Goal: Information Seeking & Learning: Learn about a topic

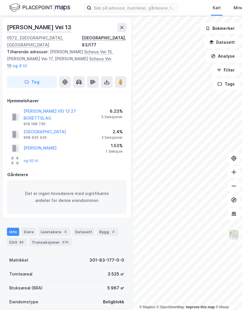
click at [44, 239] on div "Transaksjoner 376" at bounding box center [50, 243] width 43 height 8
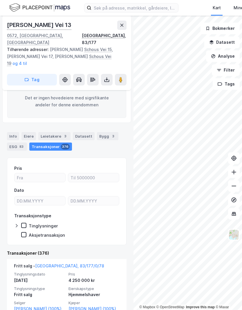
scroll to position [102, 0]
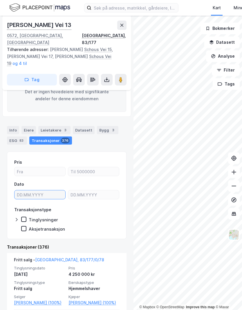
click at [22, 191] on input "text" at bounding box center [40, 195] width 51 height 9
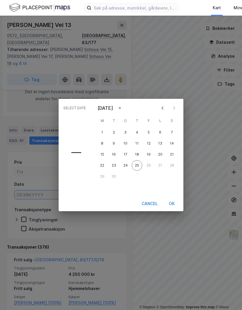
type input "DD.MM.YYYY"
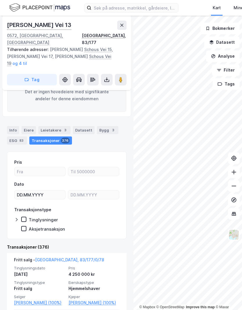
click at [115, 110] on div "[DATE]" at bounding box center [105, 108] width 17 height 7
click at [21, 191] on input "text" at bounding box center [40, 195] width 51 height 9
type input "DD.MM.YYYY"
click at [119, 126] on div "Info [PERSON_NAME] 3 Datasett Bygg 3 ESG 83 Transaksjoner 376" at bounding box center [67, 135] width 120 height 19
click at [78, 191] on input "text" at bounding box center [93, 195] width 51 height 9
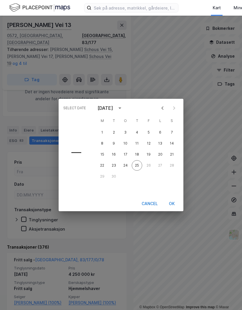
type input "DD.MM.YYYY"
click at [162, 111] on icon "Previous month" at bounding box center [162, 108] width 7 height 7
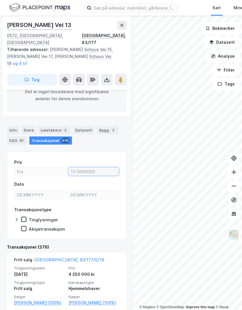
click at [78, 167] on input "number" at bounding box center [93, 171] width 51 height 9
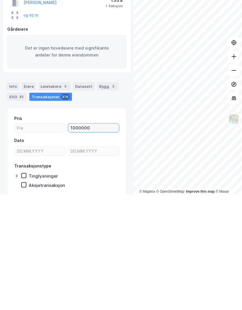
scroll to position [4, 0]
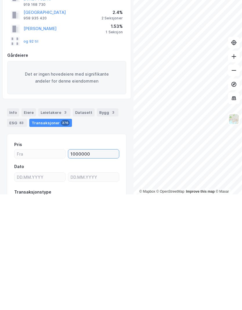
type input "1000000"
click at [35, 289] on input "text" at bounding box center [40, 293] width 51 height 9
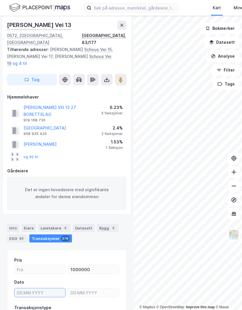
type input "DD.MM.YYYY"
click at [108, 151] on div "og 92 til" at bounding box center [66, 157] width 119 height 12
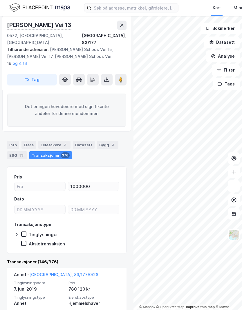
scroll to position [73, 0]
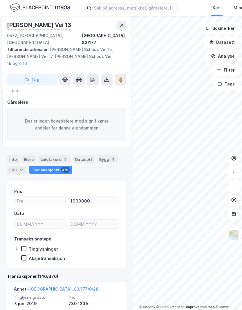
click at [23, 246] on div at bounding box center [23, 248] width 5 height 5
click at [22, 256] on div "Aksjetransaksjon" at bounding box center [43, 259] width 44 height 6
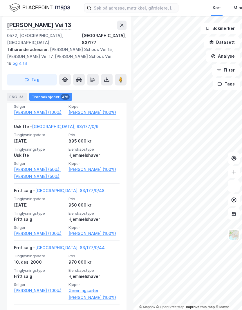
scroll to position [1929, 0]
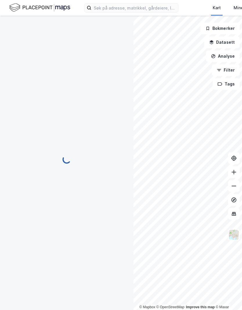
scroll to position [3, 0]
click at [20, 12] on img at bounding box center [39, 8] width 61 height 10
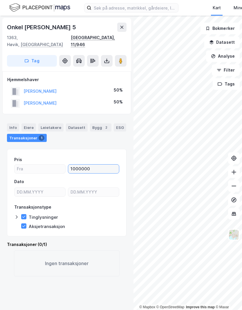
click at [90, 165] on input "1000000" at bounding box center [93, 169] width 51 height 9
type input "1"
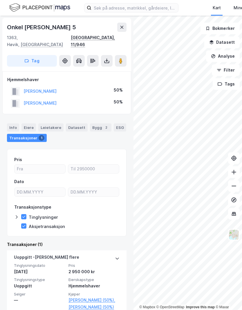
click at [60, 149] on div "Pris Dato Transaksjonstype Tinglysninger Aksjetransaksjon" at bounding box center [67, 193] width 120 height 88
click at [24, 215] on icon at bounding box center [24, 217] width 4 height 4
click at [25, 224] on icon at bounding box center [24, 226] width 4 height 4
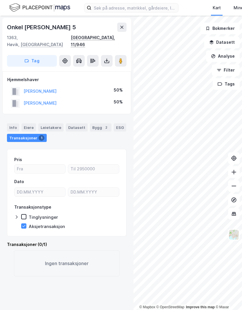
click at [22, 224] on icon at bounding box center [24, 226] width 4 height 4
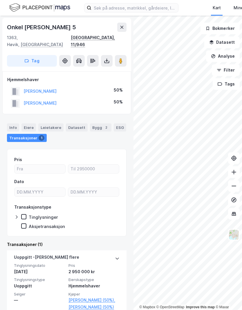
click at [122, 28] on icon at bounding box center [122, 27] width 5 height 5
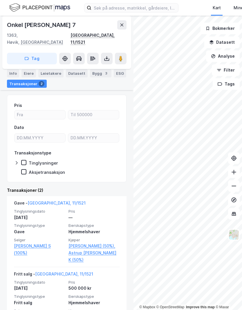
scroll to position [54, 0]
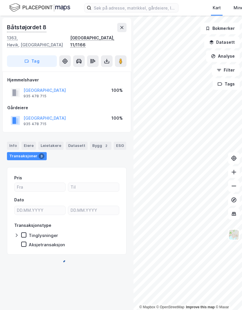
click at [123, 29] on icon at bounding box center [122, 27] width 5 height 5
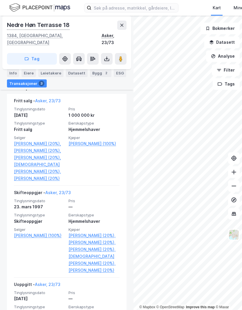
scroll to position [145, 0]
click at [124, 26] on icon at bounding box center [122, 25] width 5 height 5
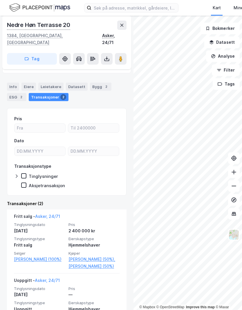
scroll to position [41, 0]
click at [124, 27] on button at bounding box center [121, 25] width 9 height 9
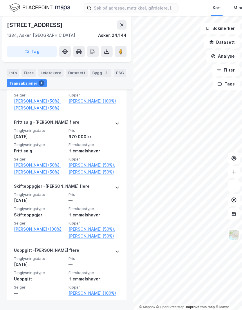
scroll to position [180, 0]
click at [104, 98] on link "[PERSON_NAME] (100%)" at bounding box center [93, 101] width 51 height 7
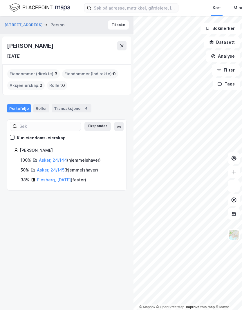
click at [65, 108] on div "Transaksjoner 4" at bounding box center [72, 108] width 40 height 8
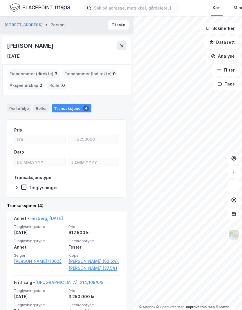
click at [124, 44] on icon at bounding box center [122, 46] width 5 height 5
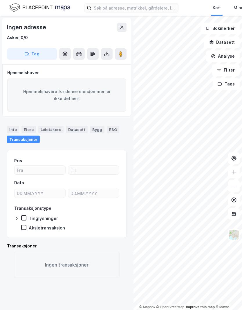
click at [1, 4] on div "Kart Mine Tags Bolig [PERSON_NAME]" at bounding box center [121, 8] width 242 height 16
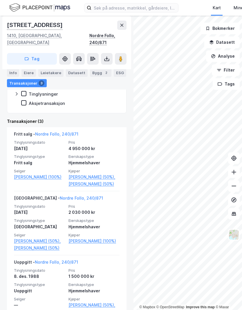
scroll to position [123, 0]
click at [82, 174] on link "[PERSON_NAME] (50%)," at bounding box center [93, 177] width 51 height 7
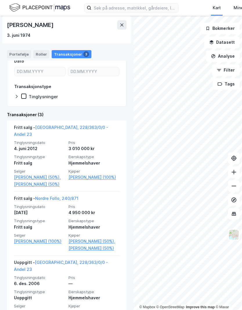
scroll to position [91, 0]
click at [55, 261] on link "[GEOGRAPHIC_DATA], 228/363/0/0 - Andel 23" at bounding box center [61, 267] width 94 height 12
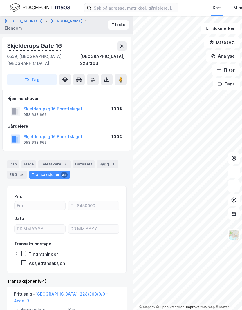
click at [119, 24] on button "Tilbake" at bounding box center [118, 24] width 21 height 9
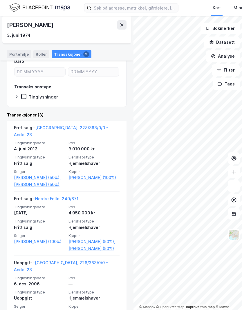
scroll to position [91, 0]
click at [85, 245] on link "[PERSON_NAME] (50%)" at bounding box center [93, 248] width 51 height 7
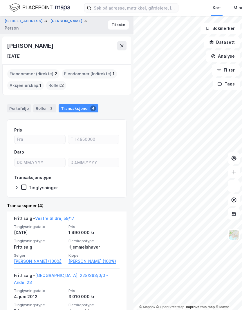
click at [41, 104] on div "Roller 2" at bounding box center [44, 108] width 23 height 8
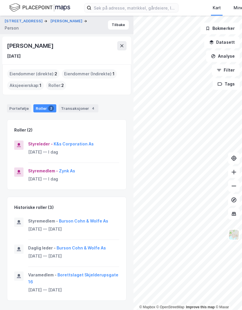
click at [124, 44] on icon at bounding box center [122, 46] width 5 height 5
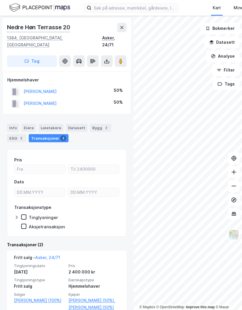
click at [0, 0] on button "[PERSON_NAME]" at bounding box center [0, 0] width 0 height 0
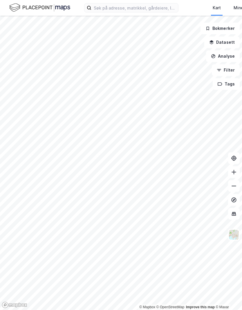
scroll to position [23, 0]
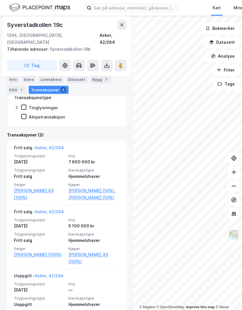
scroll to position [116, 0]
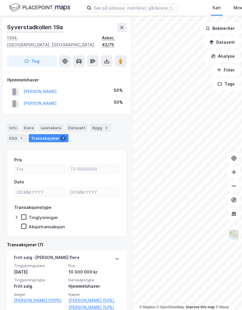
click at [124, 28] on icon at bounding box center [122, 27] width 5 height 5
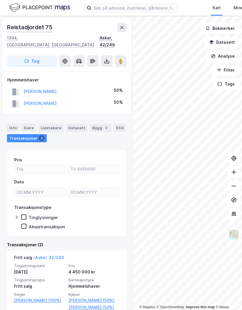
click at [123, 29] on icon at bounding box center [121, 27] width 3 height 3
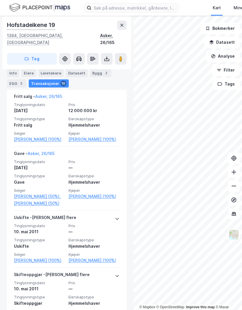
scroll to position [351, 0]
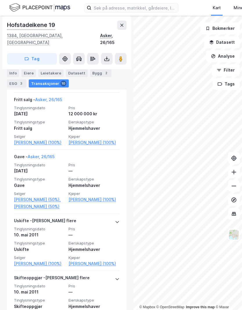
click at [39, 196] on link "[PERSON_NAME] (50%)," at bounding box center [39, 199] width 51 height 7
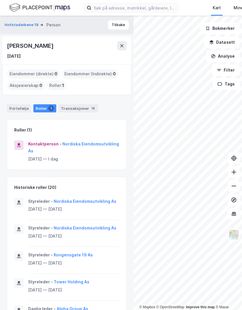
click at [15, 104] on div "Portefølje" at bounding box center [19, 108] width 24 height 8
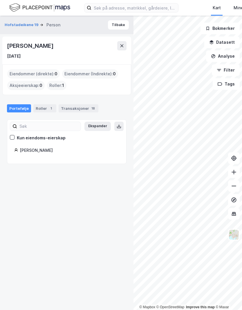
click at [75, 104] on div "Transaksjoner 18" at bounding box center [79, 108] width 40 height 8
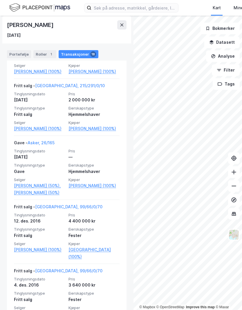
scroll to position [191, 0]
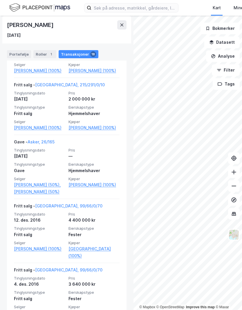
click at [85, 182] on link "[PERSON_NAME] (100%)" at bounding box center [93, 185] width 51 height 7
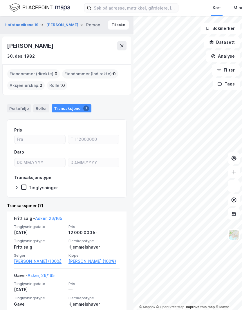
click at [16, 104] on div "Portefølje" at bounding box center [19, 108] width 24 height 8
